Goal: Go to known website: Access a specific website the user already knows

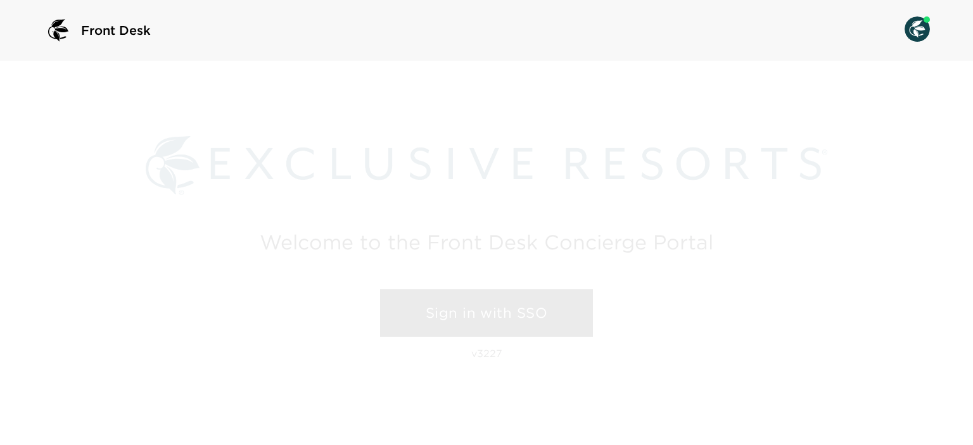
click at [480, 323] on link "Sign in with SSO" at bounding box center [486, 314] width 213 height 48
